Goal: Task Accomplishment & Management: Complete application form

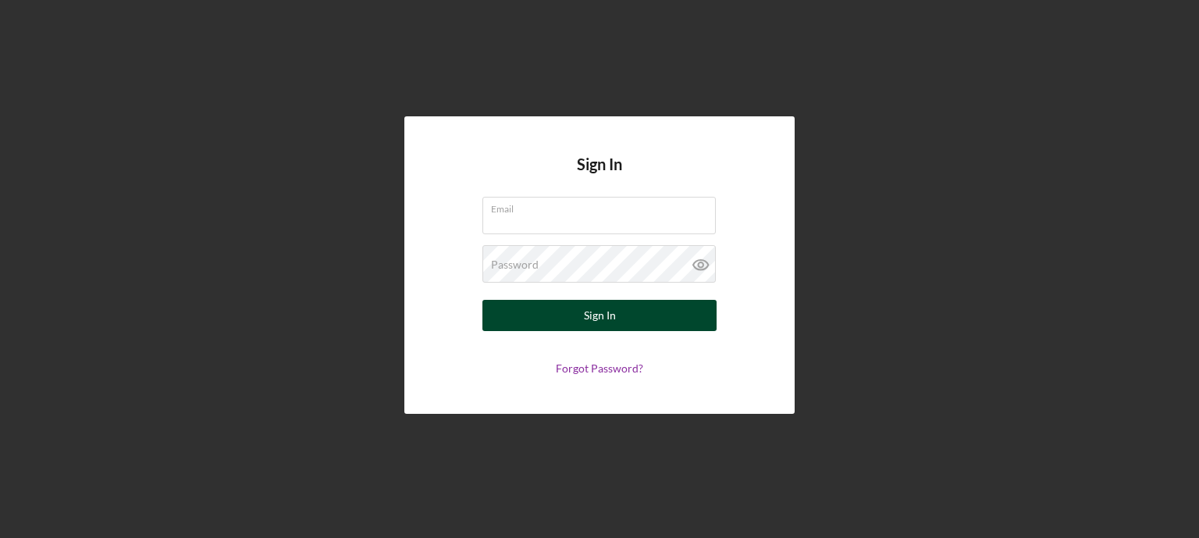
type input "[EMAIL_ADDRESS][DOMAIN_NAME]"
click at [503, 315] on button "Sign In" at bounding box center [600, 315] width 234 height 31
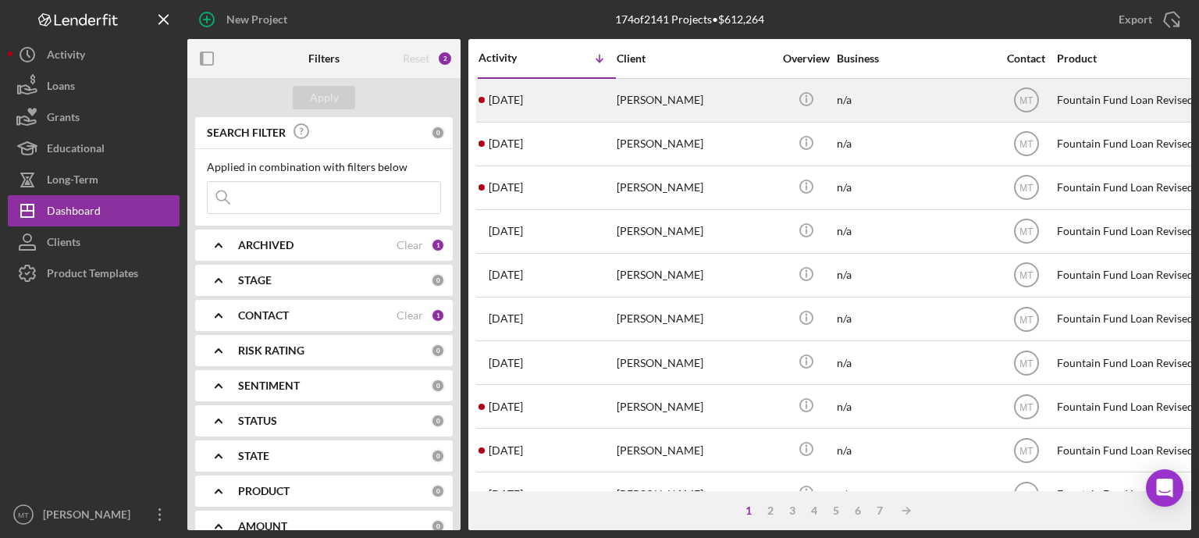
click at [654, 96] on div "[PERSON_NAME]" at bounding box center [695, 100] width 156 height 41
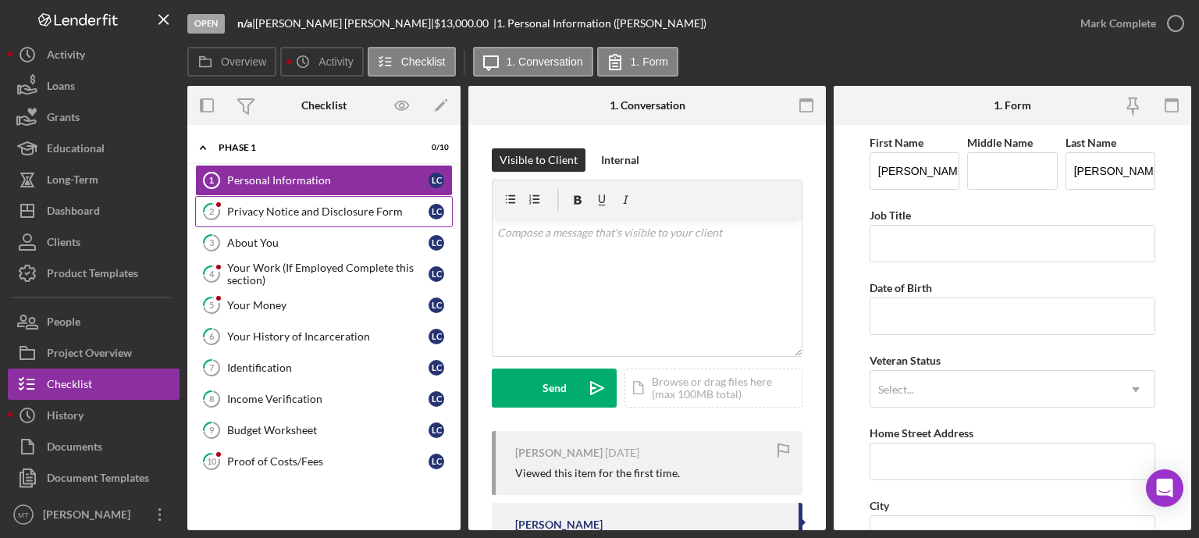
click at [336, 216] on div "Privacy Notice and Disclosure Form" at bounding box center [327, 211] width 201 height 12
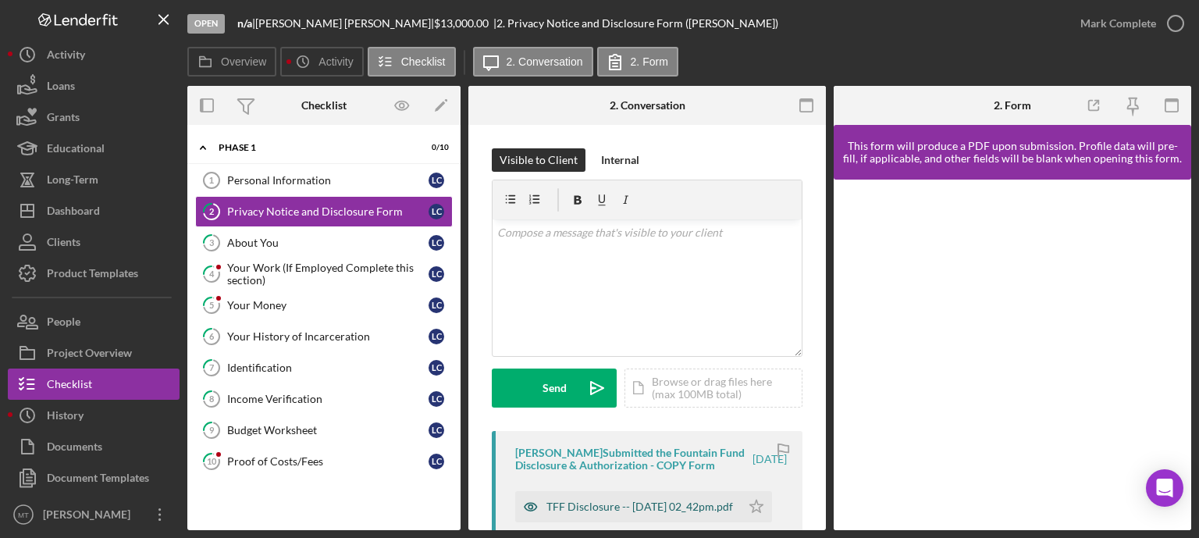
click at [583, 504] on div "TFF Disclosure -- [DATE] 02_42pm.pdf" at bounding box center [640, 506] width 187 height 12
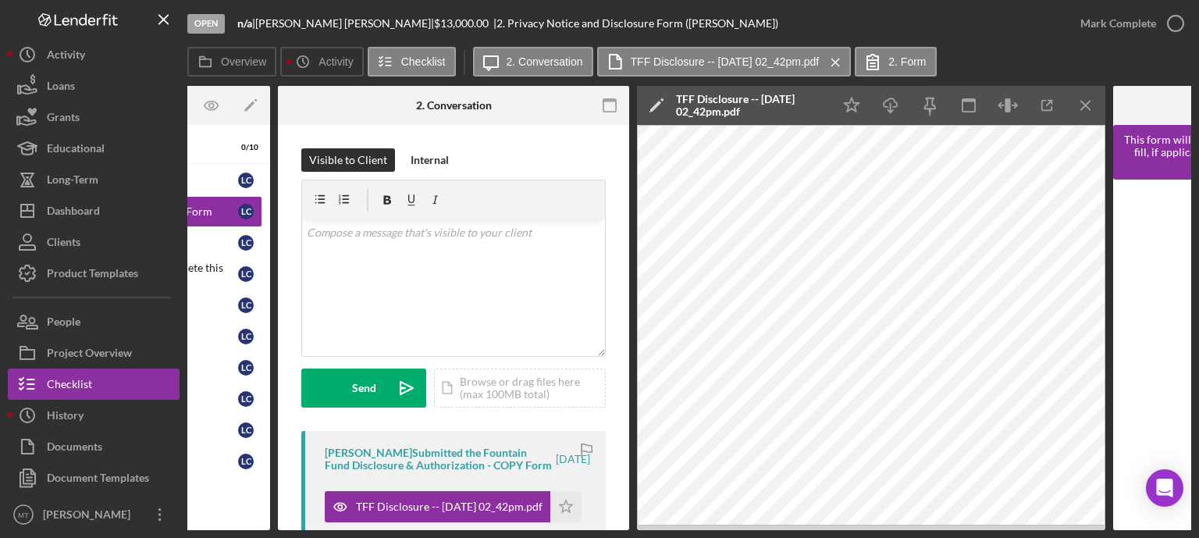
scroll to position [0, 192]
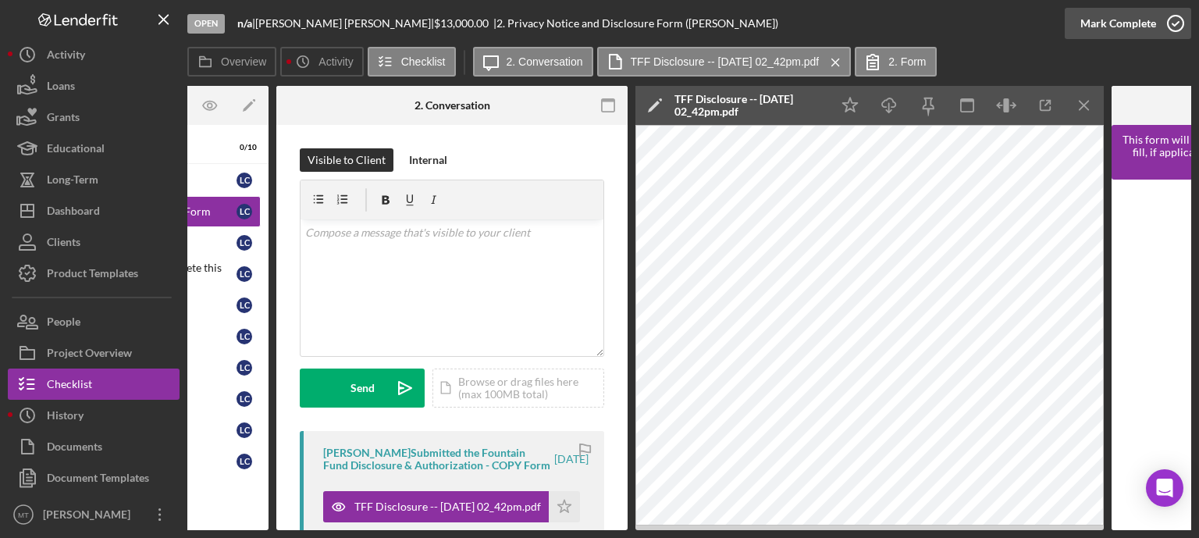
click at [1174, 25] on polyline "button" at bounding box center [1176, 24] width 6 height 4
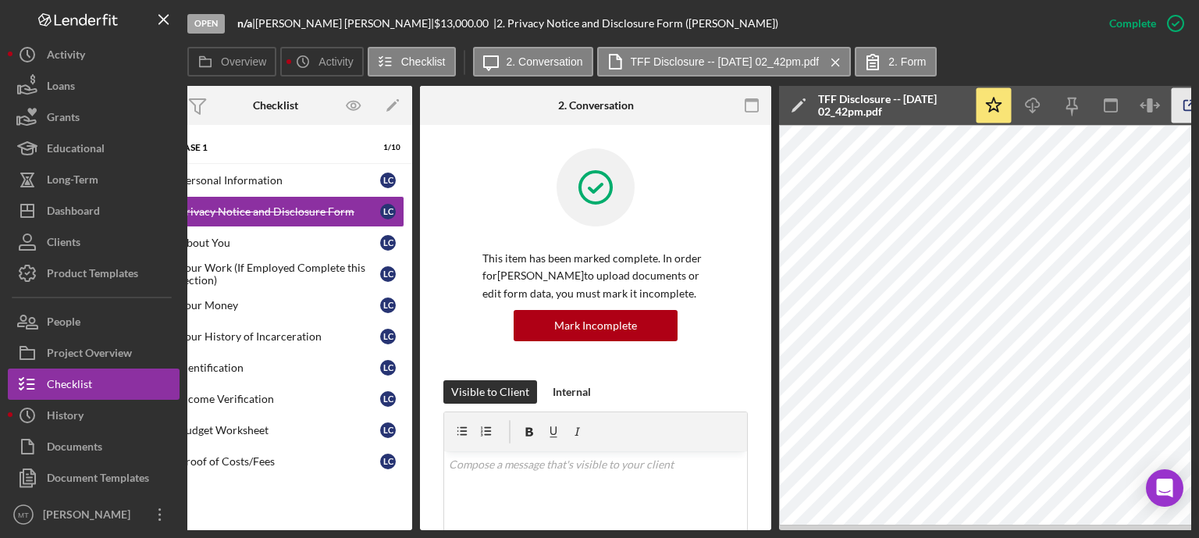
scroll to position [0, 0]
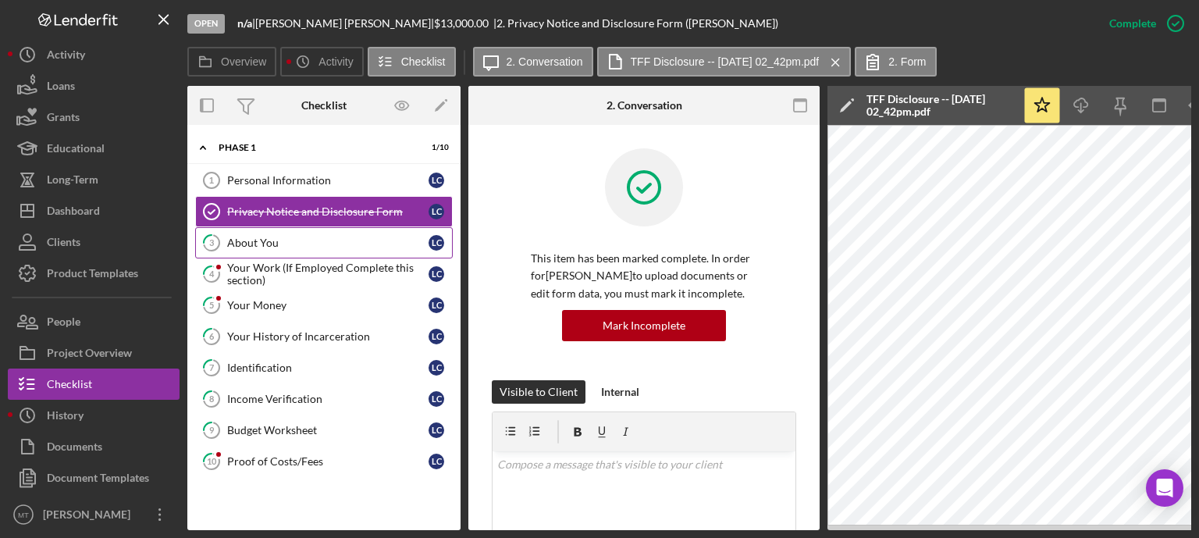
click at [290, 240] on div "About You" at bounding box center [327, 243] width 201 height 12
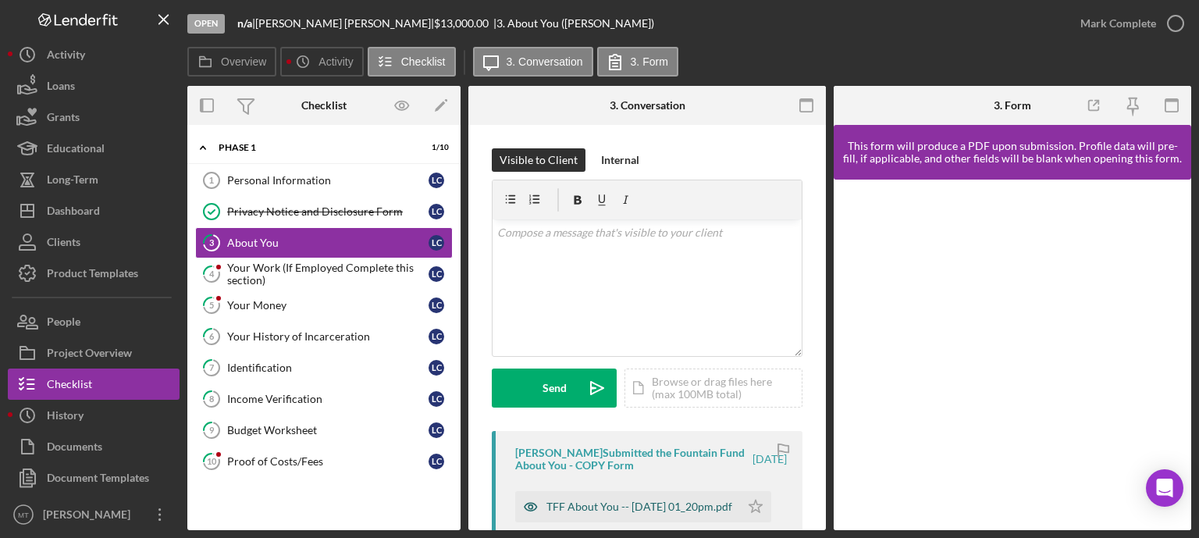
click at [585, 507] on div "TFF About You -- [DATE] 01_20pm.pdf" at bounding box center [640, 506] width 186 height 12
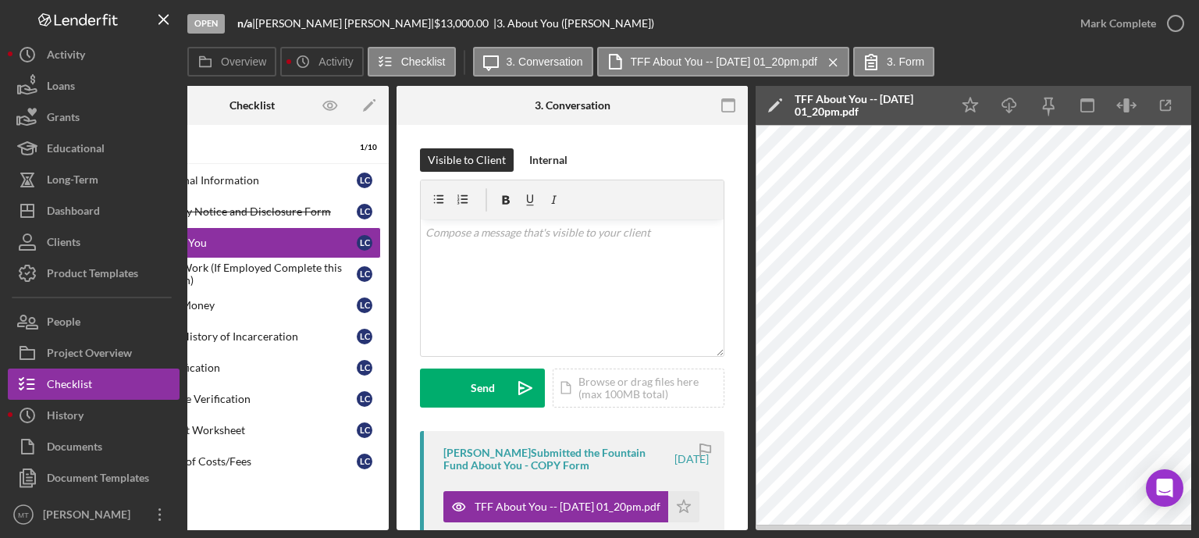
scroll to position [0, 121]
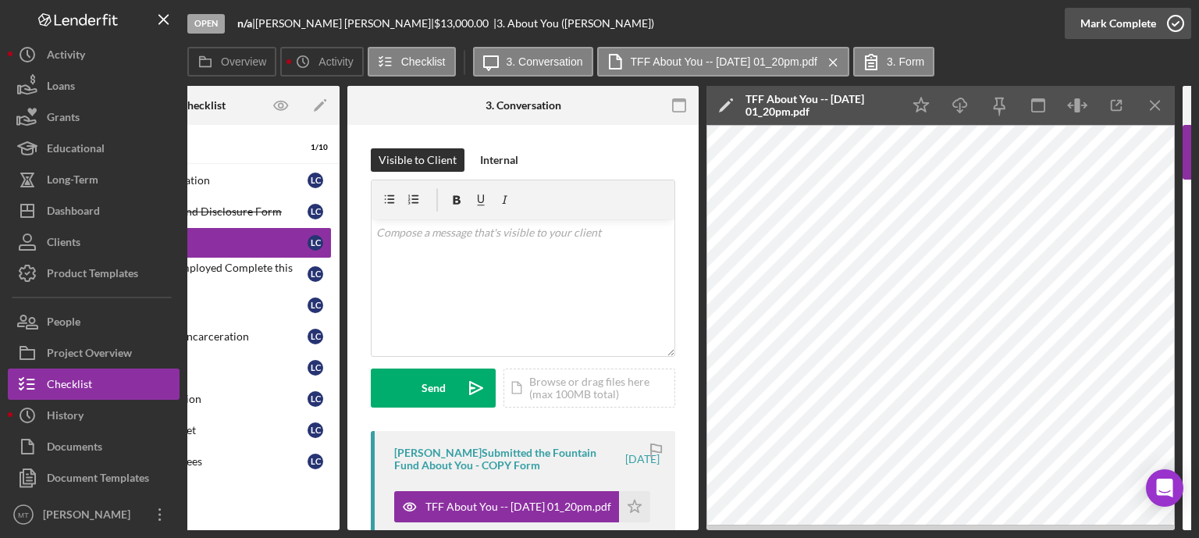
click at [1173, 23] on icon "button" at bounding box center [1175, 23] width 39 height 39
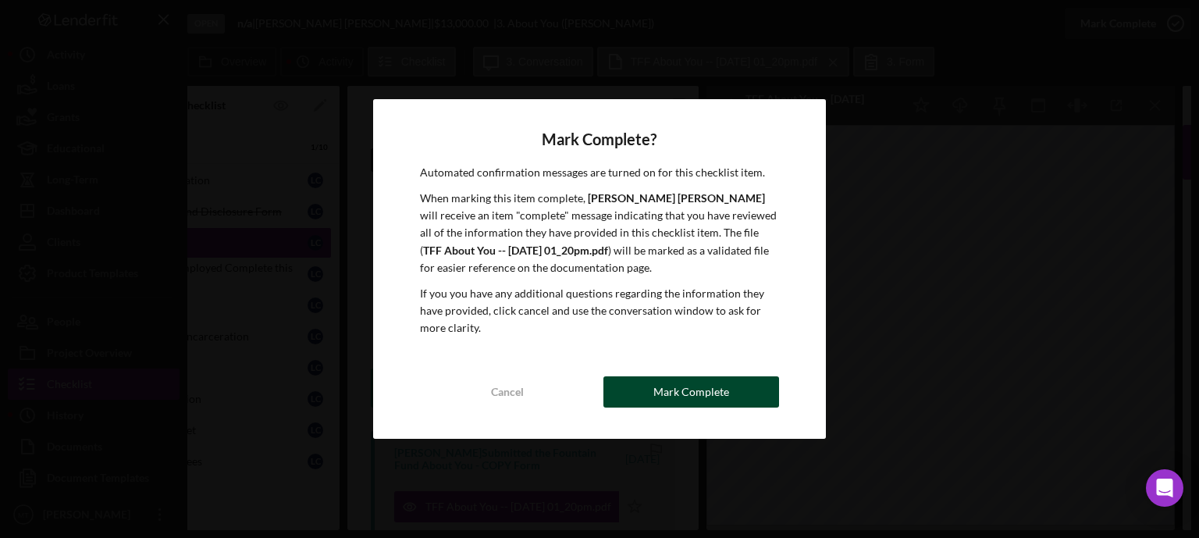
click at [693, 387] on div "Mark Complete" at bounding box center [692, 391] width 76 height 31
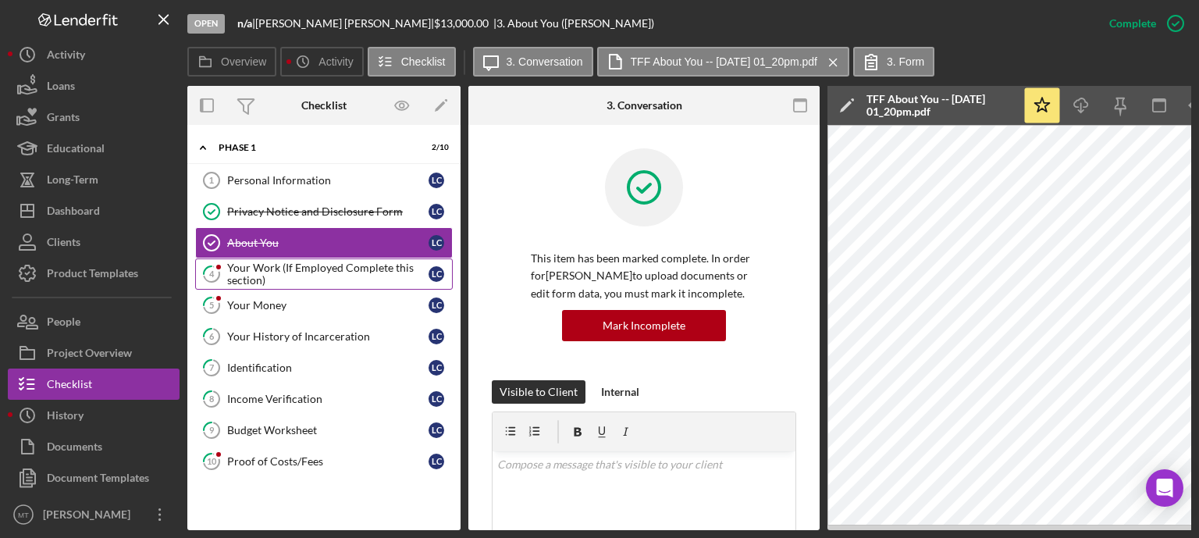
click at [315, 269] on div "Your Work (If Employed Complete this section)" at bounding box center [327, 274] width 201 height 25
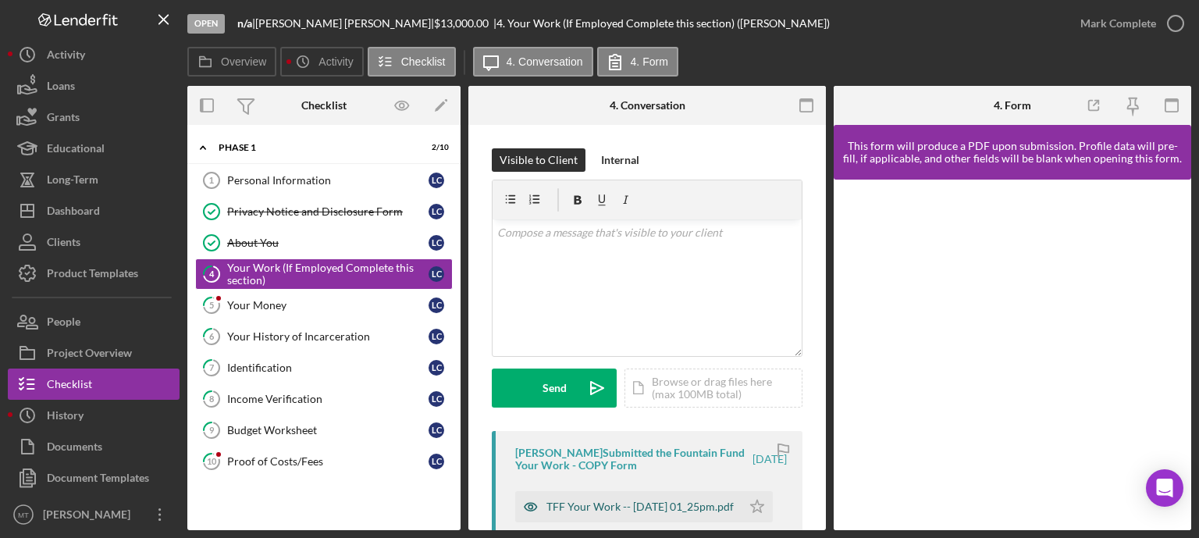
click at [582, 502] on div "TFF Your Work -- [DATE] 01_25pm.pdf" at bounding box center [640, 506] width 187 height 12
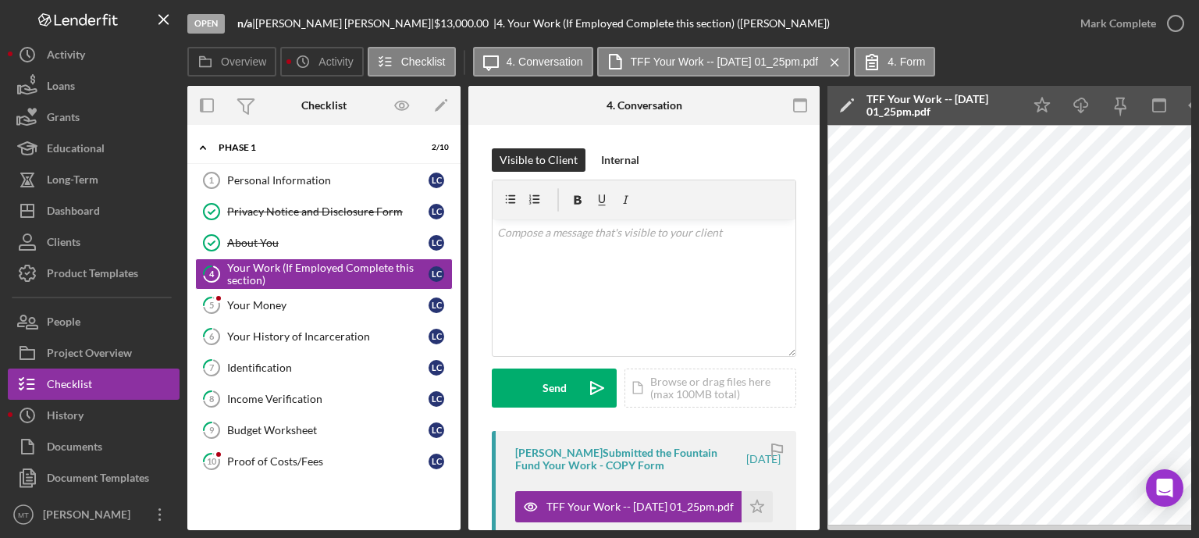
scroll to position [0, 95]
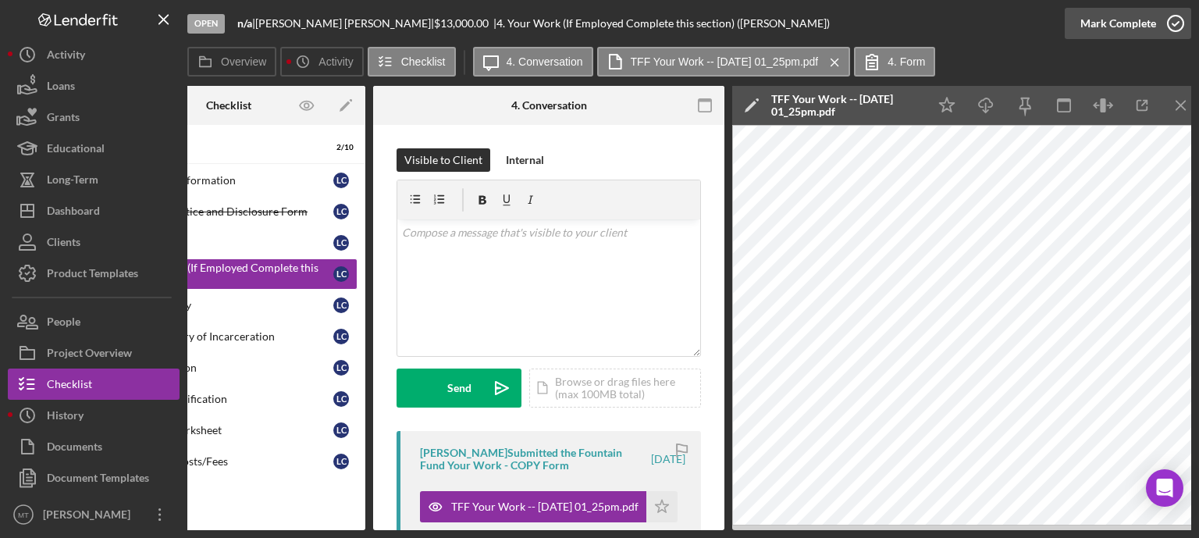
click at [1183, 23] on icon "button" at bounding box center [1175, 23] width 39 height 39
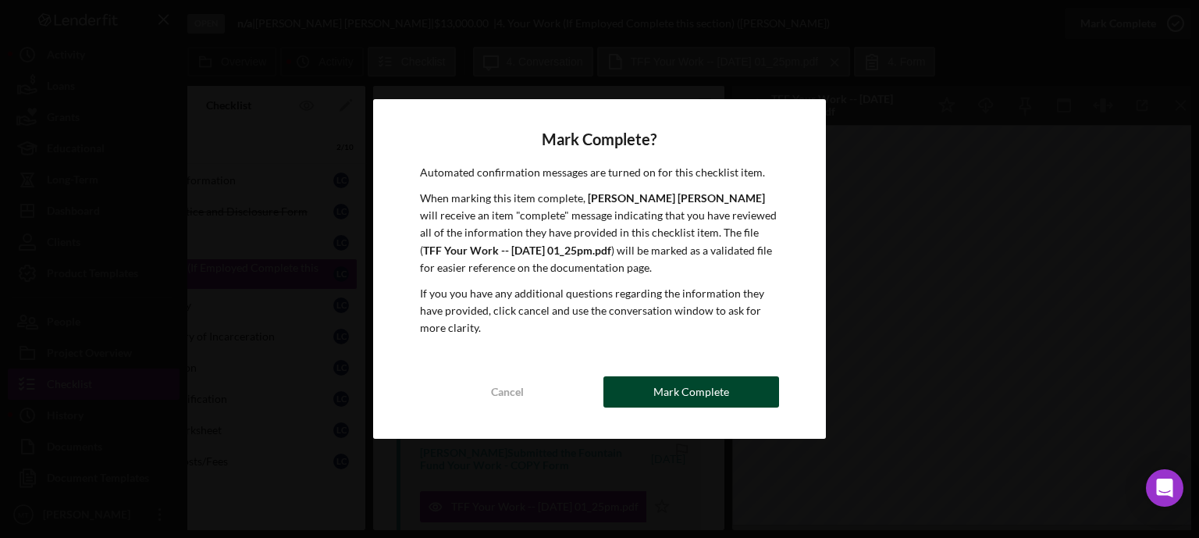
click at [692, 403] on div "Mark Complete" at bounding box center [692, 391] width 76 height 31
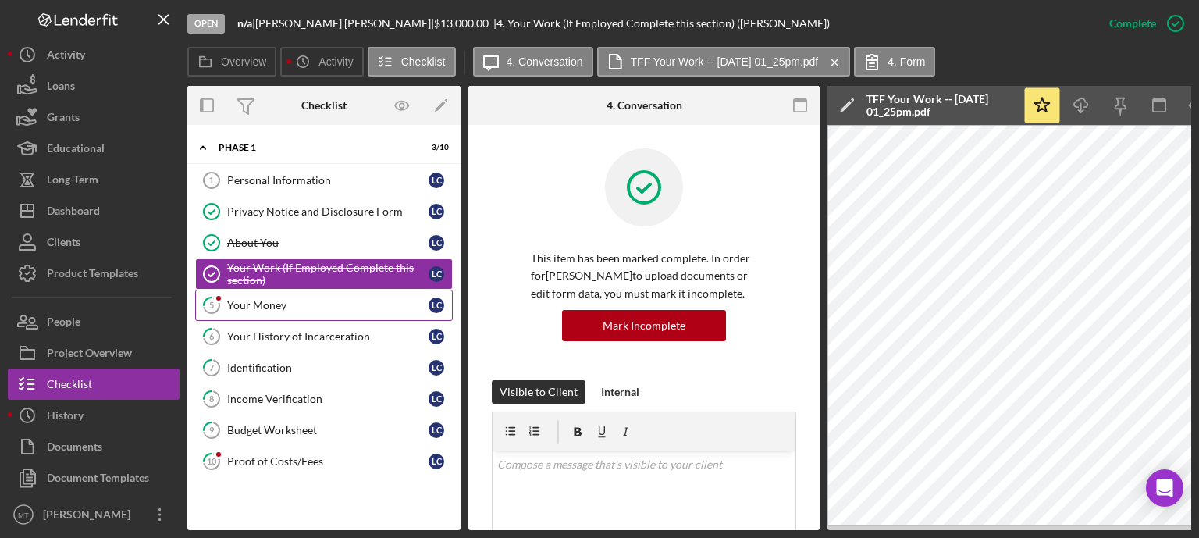
click at [339, 306] on div "Your Money" at bounding box center [327, 305] width 201 height 12
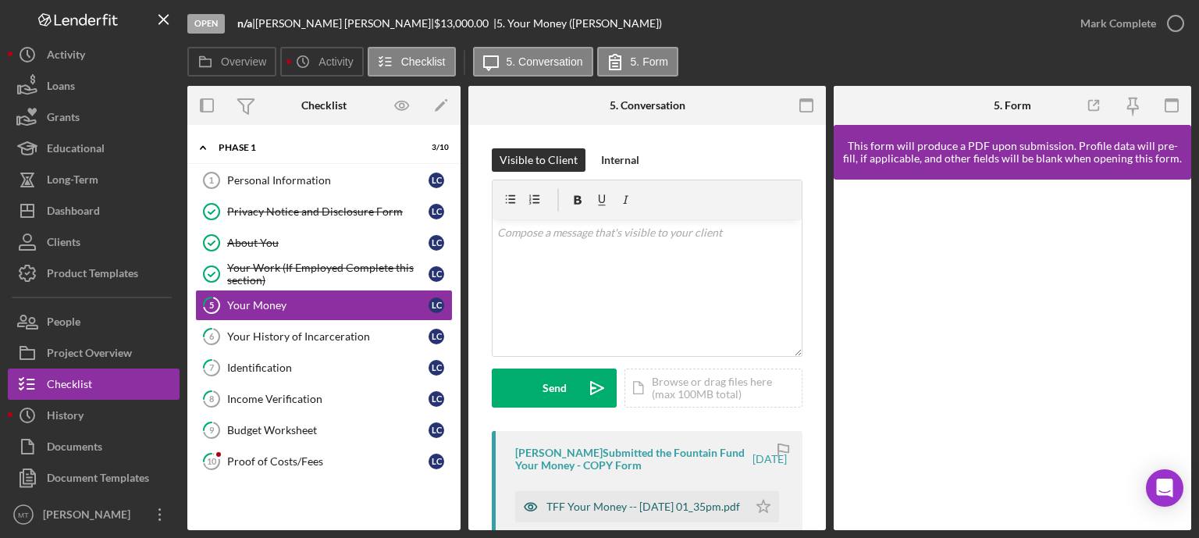
click at [577, 500] on div "TFF Your Money -- [DATE] 01_35pm.pdf" at bounding box center [644, 506] width 194 height 12
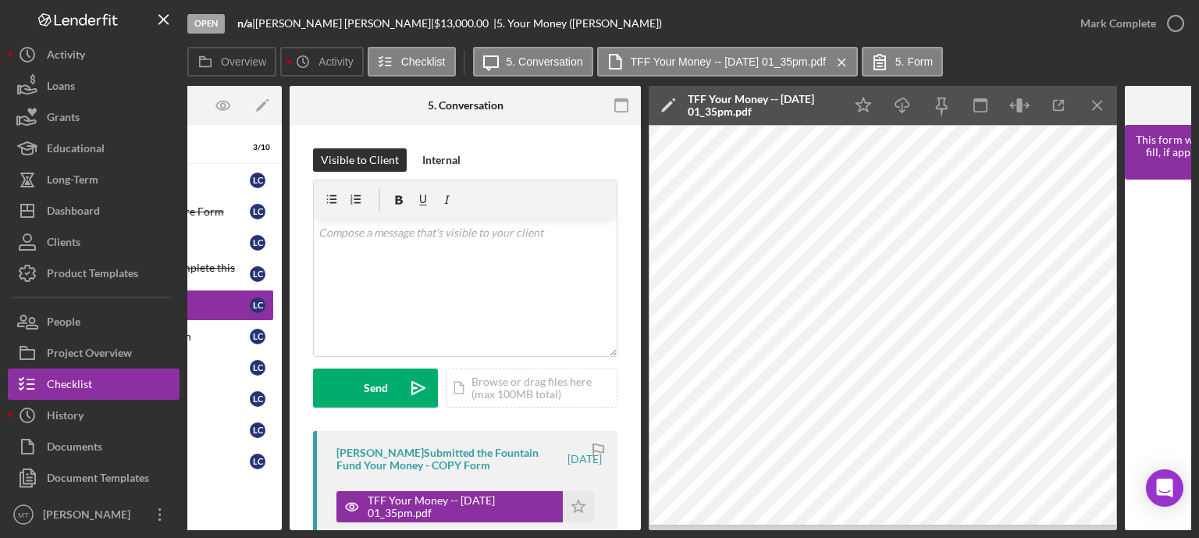
scroll to position [0, 180]
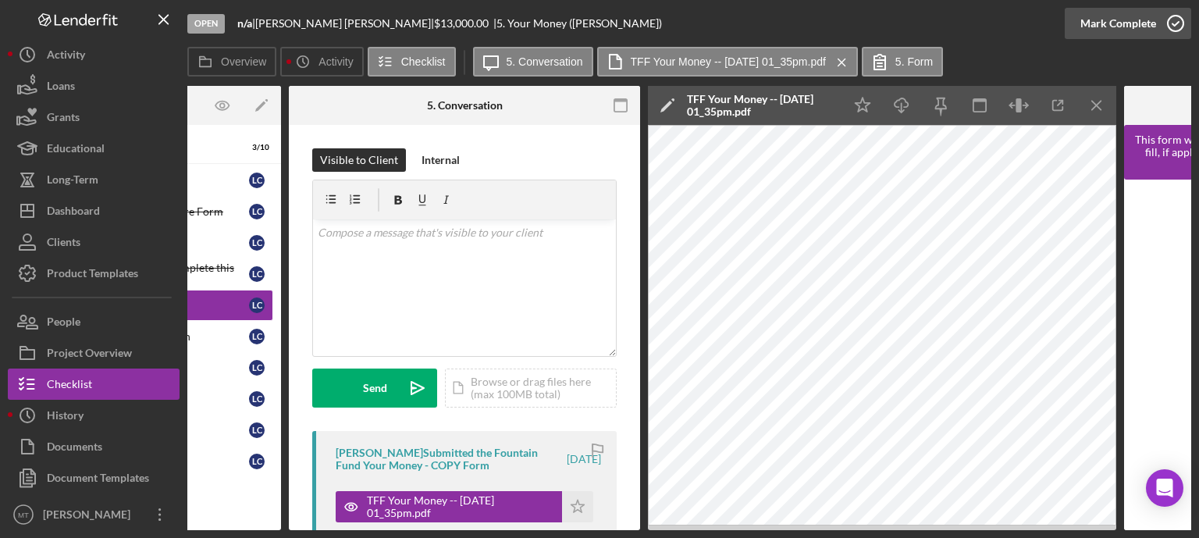
click at [1174, 26] on icon "button" at bounding box center [1175, 23] width 39 height 39
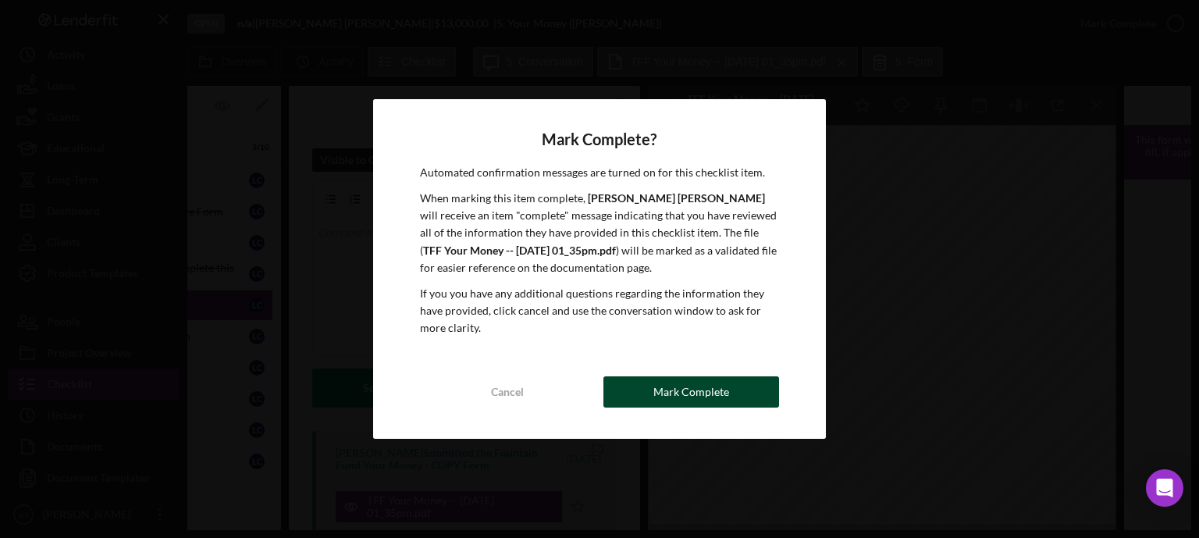
click at [758, 399] on button "Mark Complete" at bounding box center [692, 391] width 176 height 31
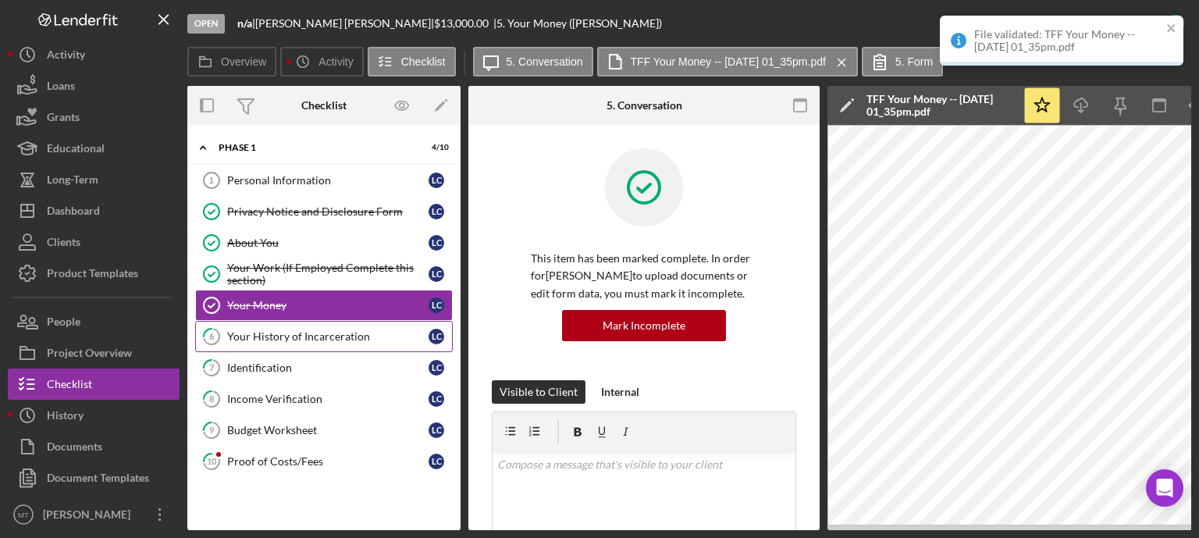
click at [338, 338] on div "Your History of Incarceration" at bounding box center [327, 336] width 201 height 12
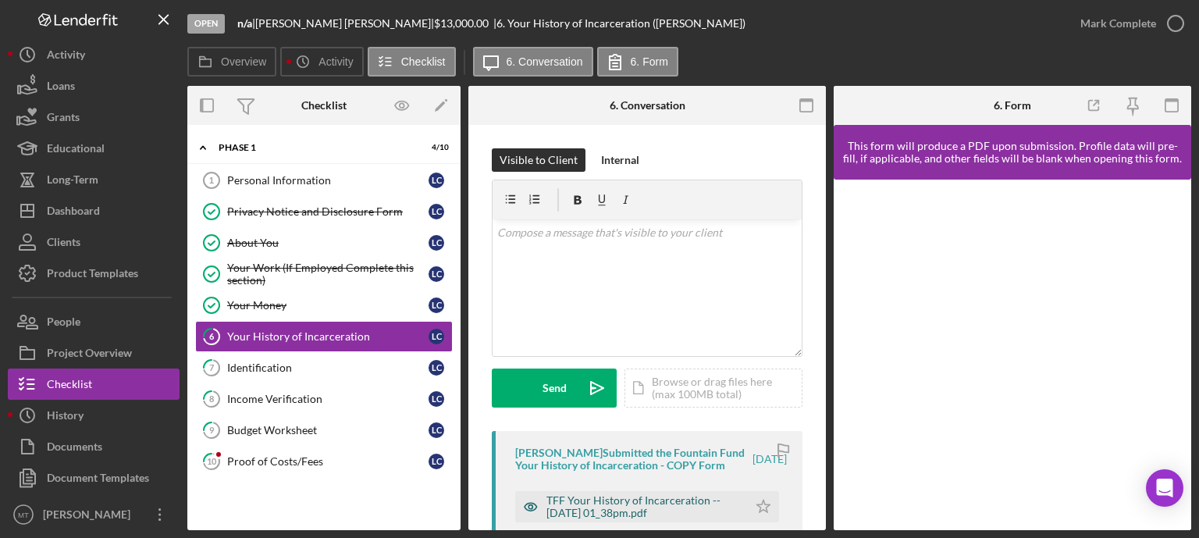
click at [572, 515] on div "TFF Your History of Incarceration -- [DATE] 01_38pm.pdf" at bounding box center [644, 506] width 194 height 25
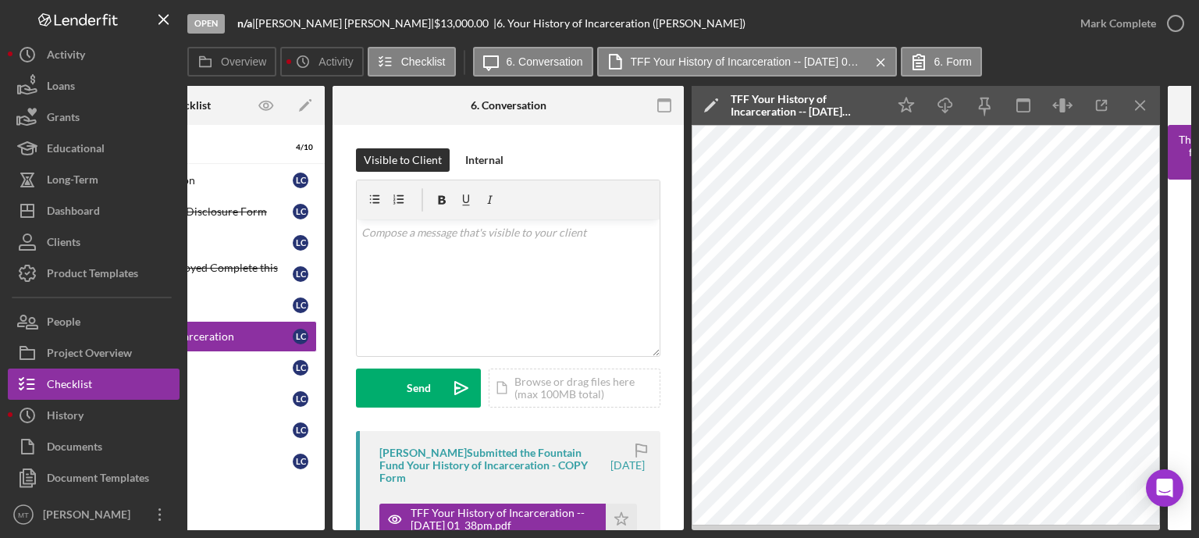
scroll to position [0, 146]
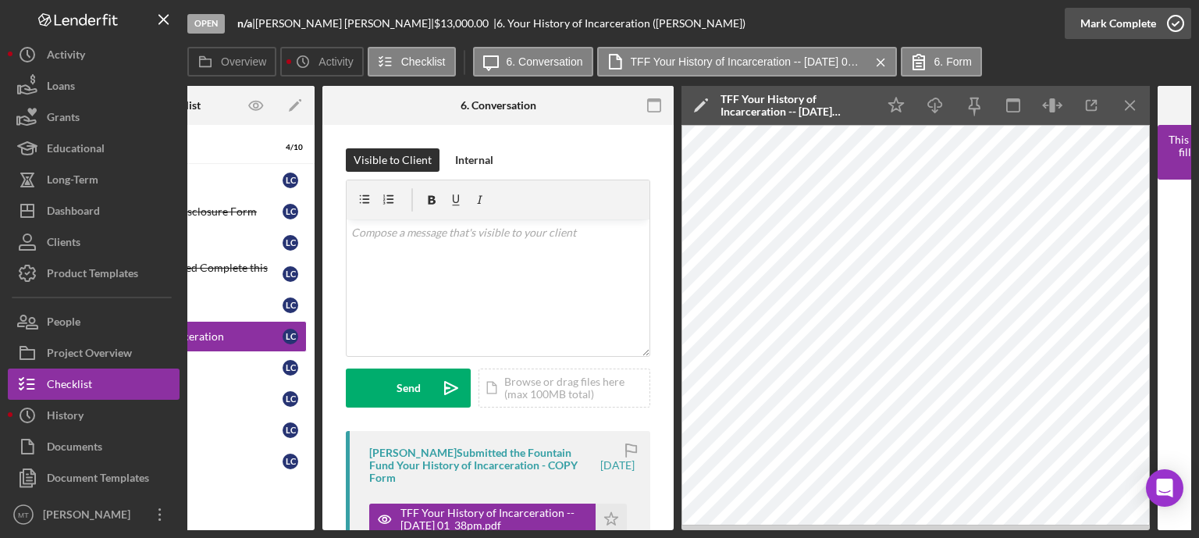
click at [1170, 27] on icon "button" at bounding box center [1175, 23] width 39 height 39
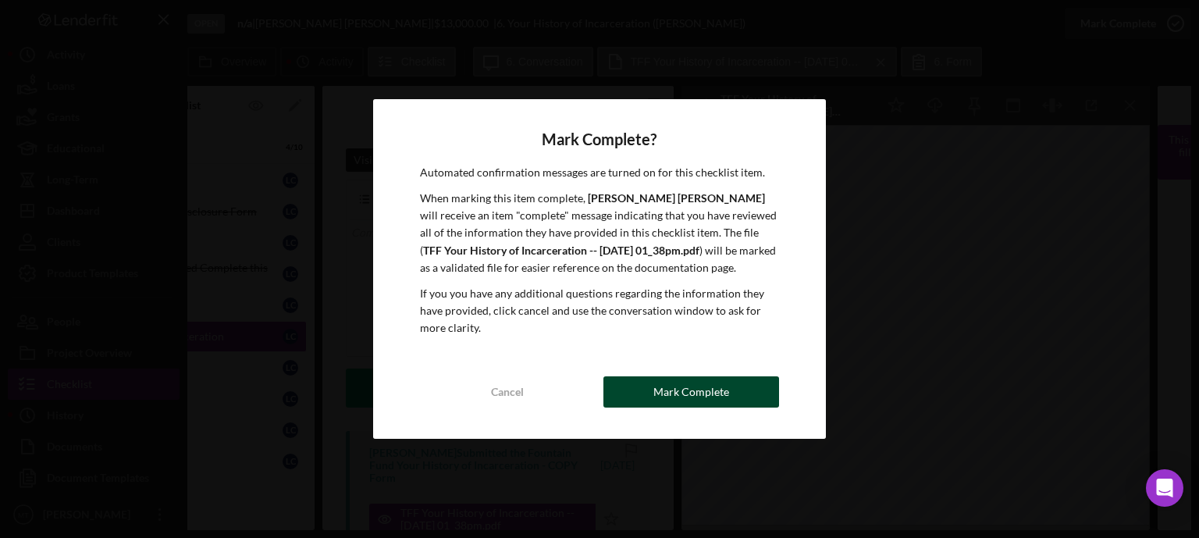
click at [715, 401] on div "Mark Complete" at bounding box center [692, 391] width 76 height 31
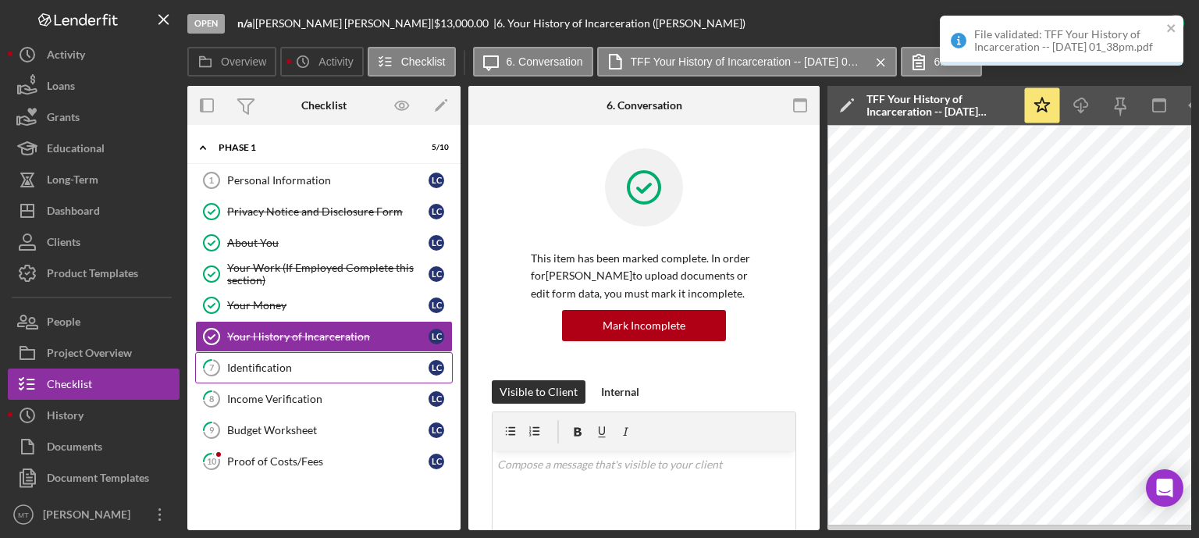
click at [307, 371] on div "Identification" at bounding box center [327, 368] width 201 height 12
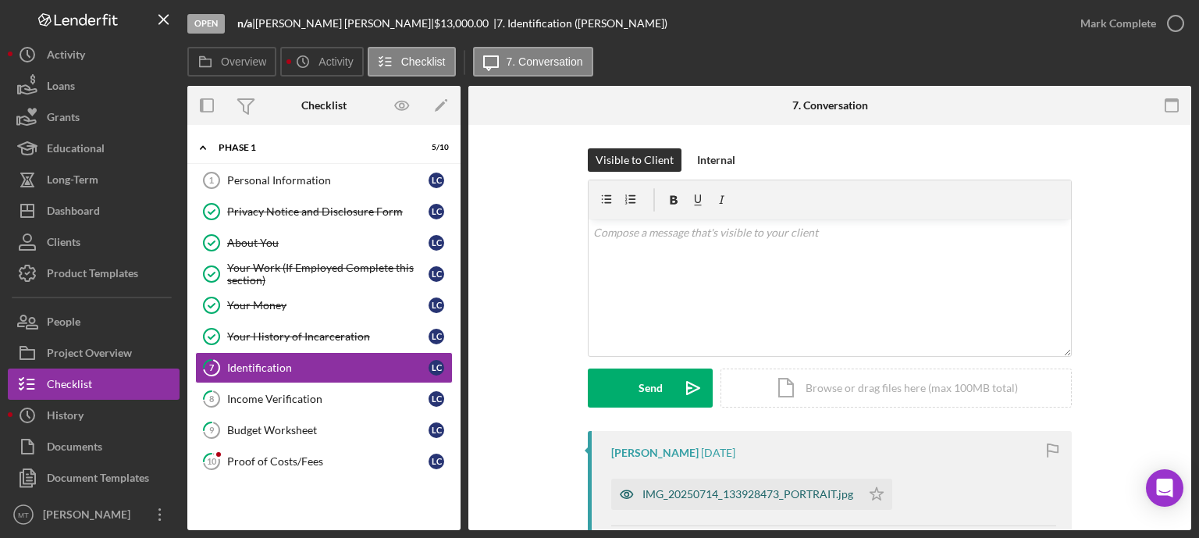
click at [700, 499] on div "IMG_20250714_133928473_PORTRAIT.jpg" at bounding box center [748, 494] width 211 height 12
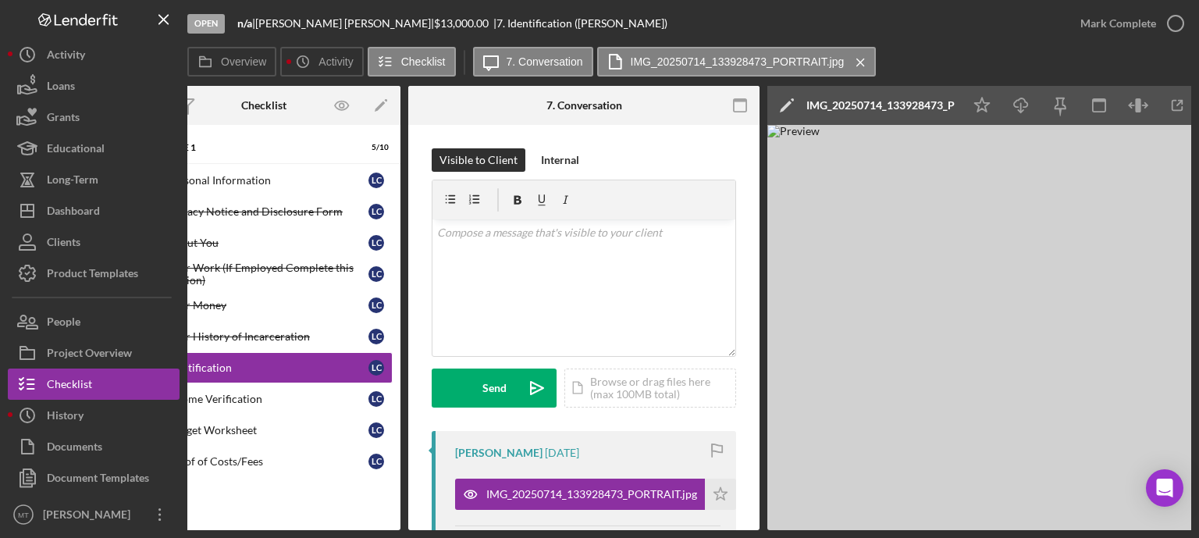
scroll to position [0, 105]
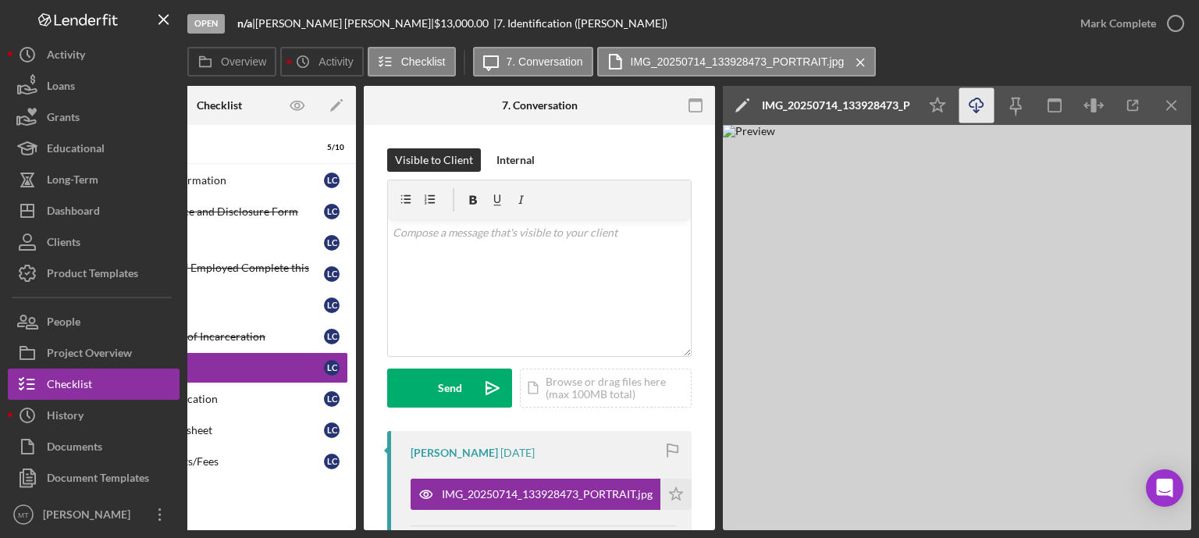
click at [975, 109] on icon "Icon/Download" at bounding box center [977, 105] width 35 height 35
click at [1171, 30] on circle "button" at bounding box center [1176, 24] width 16 height 16
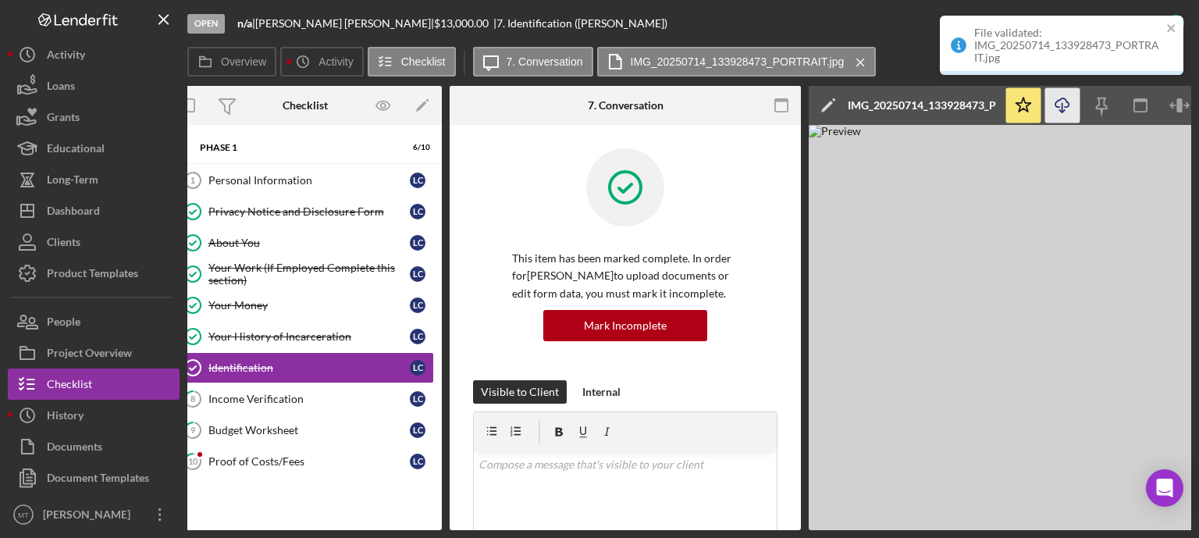
scroll to position [0, 0]
